Goal: Task Accomplishment & Management: Manage account settings

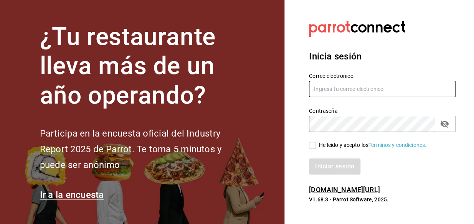
type input "[EMAIL_ADDRESS][DOMAIN_NAME]"
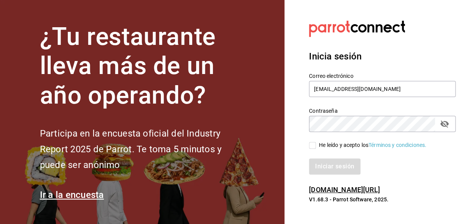
click at [325, 152] on div "Iniciar sesión" at bounding box center [378, 161] width 156 height 25
click at [325, 147] on div "He leído y acepto los Términos y condiciones." at bounding box center [372, 145] width 107 height 8
click at [316, 147] on input "He leído y acepto los Términos y condiciones." at bounding box center [312, 145] width 7 height 7
checkbox input "true"
click at [334, 165] on button "Iniciar sesión" at bounding box center [335, 167] width 52 height 16
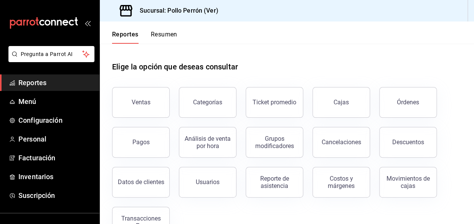
drag, startPoint x: 137, startPoint y: 102, endPoint x: 157, endPoint y: 93, distance: 22.3
click at [138, 104] on div "Ventas" at bounding box center [141, 102] width 19 height 7
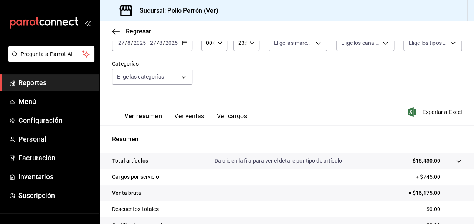
scroll to position [39, 0]
